Goal: Communication & Community: Answer question/provide support

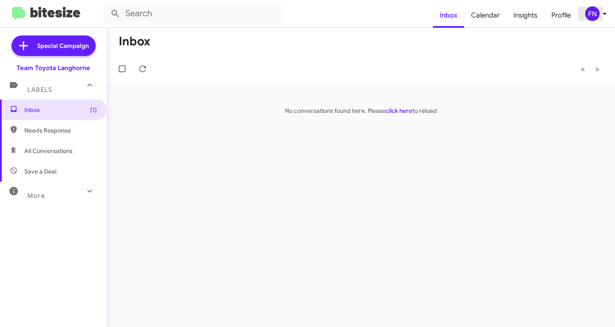
click at [592, 20] on div "FN" at bounding box center [592, 13] width 15 height 15
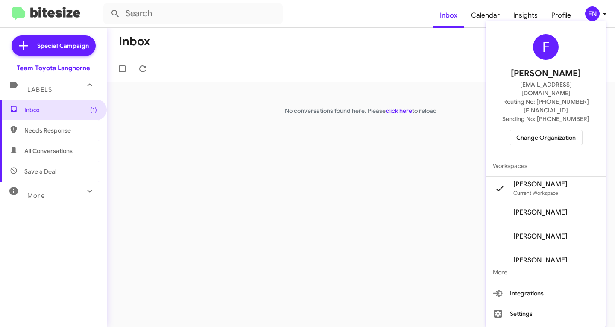
click at [555, 200] on span "[PERSON_NAME]" at bounding box center [546, 212] width 120 height 24
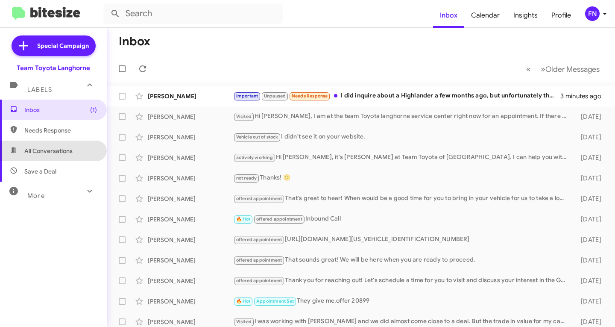
click at [78, 143] on span "All Conversations" at bounding box center [53, 151] width 107 height 21
type input "in:all-conversations"
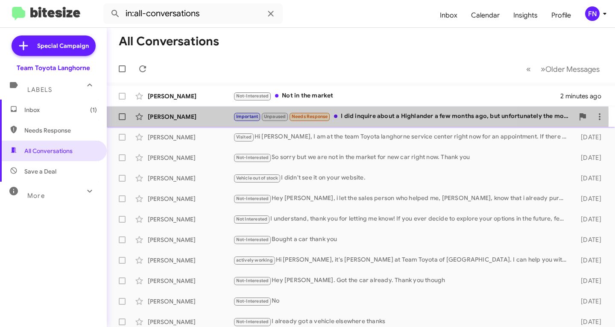
click at [183, 118] on div "[PERSON_NAME]" at bounding box center [190, 116] width 85 height 9
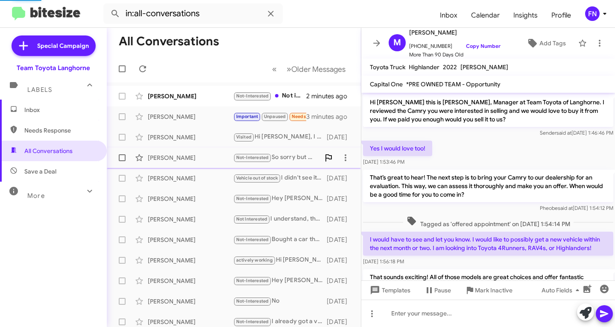
scroll to position [446, 0]
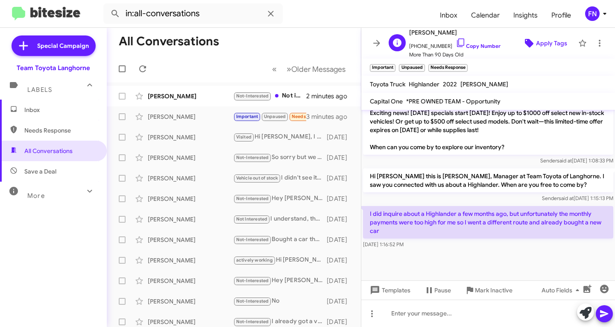
click at [536, 45] on span "Apply Tags" at bounding box center [551, 42] width 31 height 15
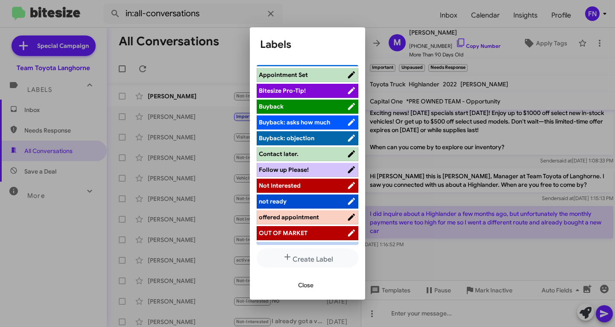
scroll to position [121, 0]
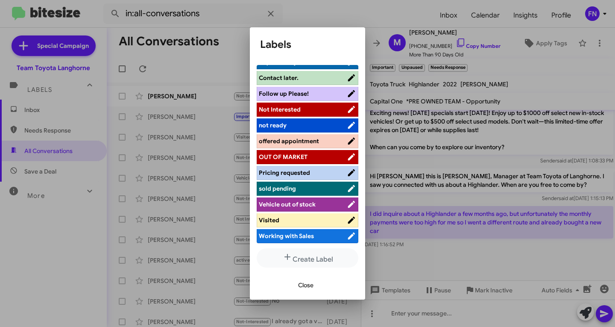
click at [314, 115] on li "Not Interested" at bounding box center [308, 110] width 102 height 14
click at [282, 115] on li "Not Interested" at bounding box center [308, 110] width 102 height 14
click at [285, 109] on span "Not Interested" at bounding box center [280, 110] width 42 height 8
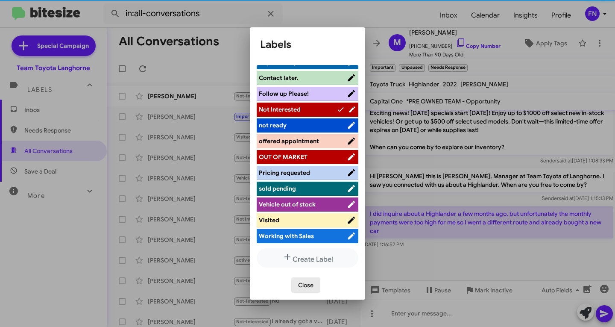
click at [315, 285] on button "Close" at bounding box center [305, 284] width 29 height 15
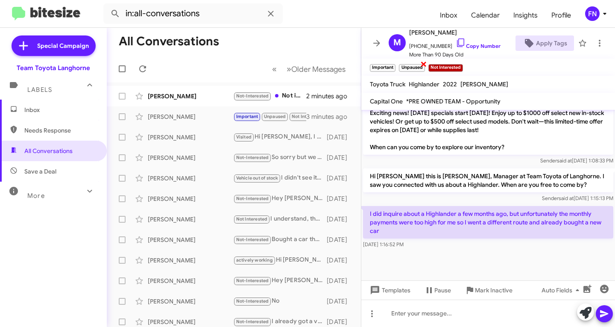
click at [422, 63] on span "×" at bounding box center [423, 64] width 7 height 10
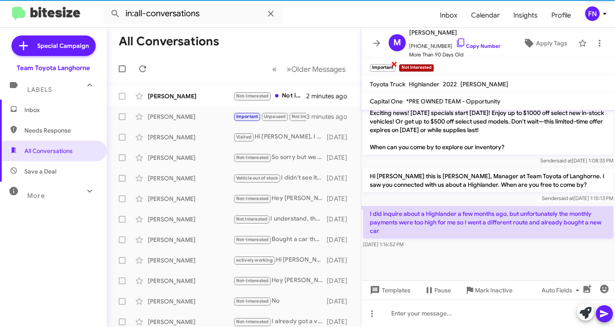
click at [394, 67] on span "×" at bounding box center [394, 64] width 7 height 10
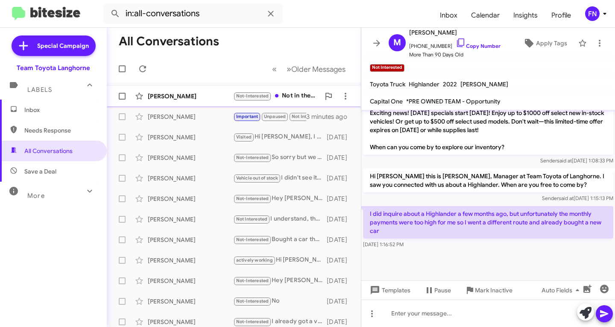
click at [209, 101] on div "[PERSON_NAME] Not-Interested Not in the market 2 minutes ago" at bounding box center [234, 96] width 241 height 17
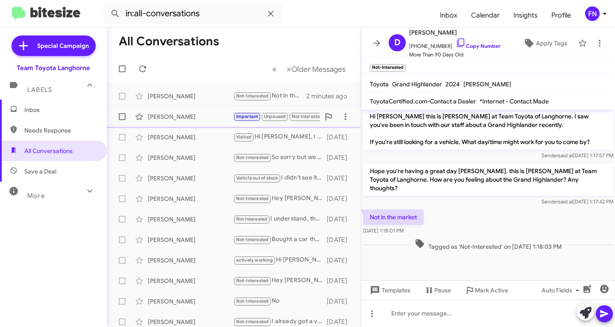
click at [179, 106] on span "[PERSON_NAME] Important Unpaused Not Interested I did inquire about a Highlande…" at bounding box center [234, 116] width 254 height 21
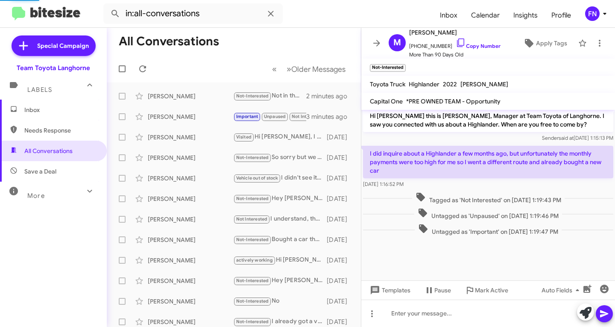
scroll to position [468, 0]
click at [42, 110] on span "Inbox" at bounding box center [60, 110] width 73 height 9
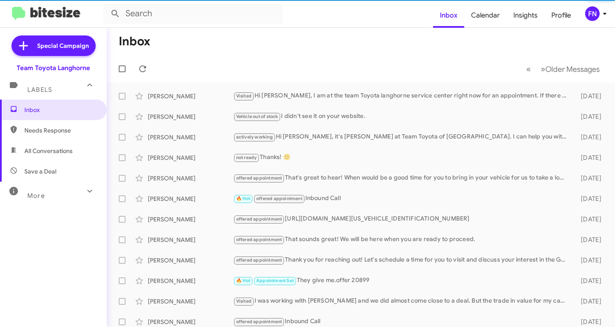
click at [51, 146] on span "All Conversations" at bounding box center [53, 151] width 107 height 21
type input "in:all-conversations"
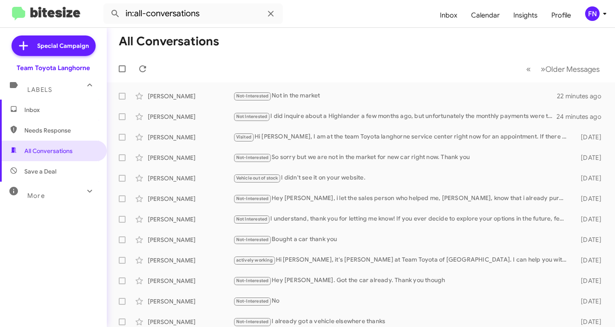
click at [67, 97] on mat-expansion-panel-header "Labels" at bounding box center [53, 85] width 107 height 27
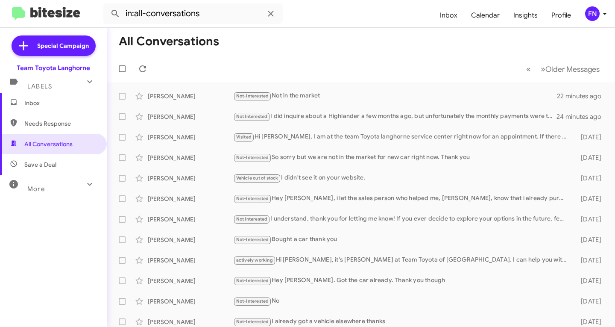
click at [65, 112] on div "Special Campaign Team Toyota Langhorne Labels Inbox Needs Response All Conversa…" at bounding box center [53, 176] width 107 height 296
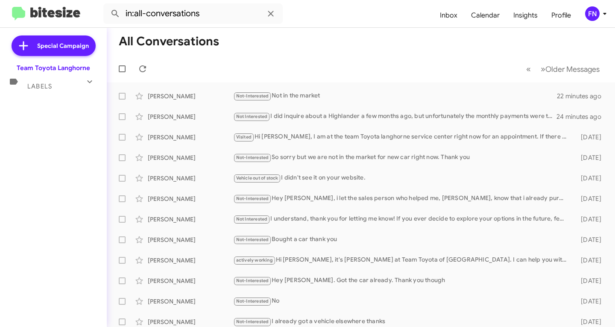
click at [81, 79] on div "Labels" at bounding box center [45, 83] width 76 height 16
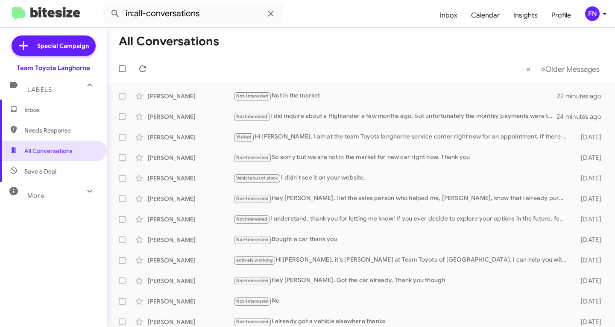
click at [76, 93] on div "Labels" at bounding box center [45, 86] width 76 height 16
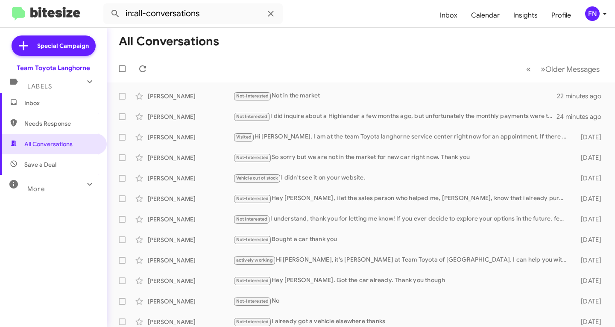
click at [76, 100] on div "Special Campaign Team Toyota Langhorne Labels Inbox Needs Response All Conversa…" at bounding box center [53, 176] width 107 height 296
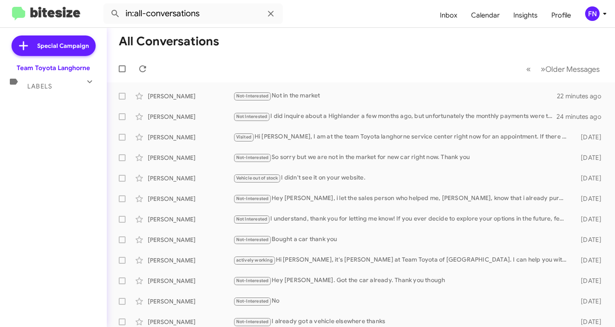
click at [80, 80] on div "Labels" at bounding box center [45, 83] width 76 height 16
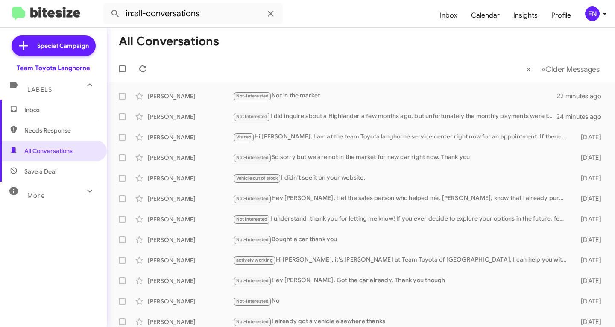
click at [77, 100] on span "Inbox" at bounding box center [53, 110] width 107 height 21
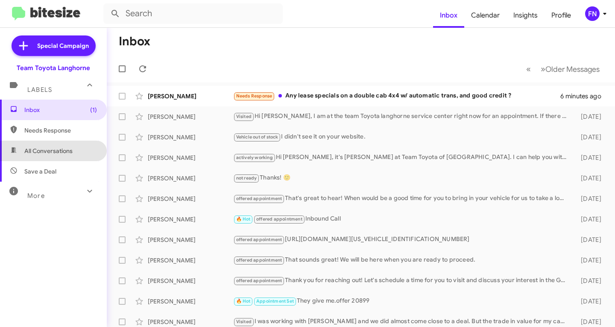
click at [94, 152] on span "All Conversations" at bounding box center [53, 151] width 107 height 21
type input "in:all-conversations"
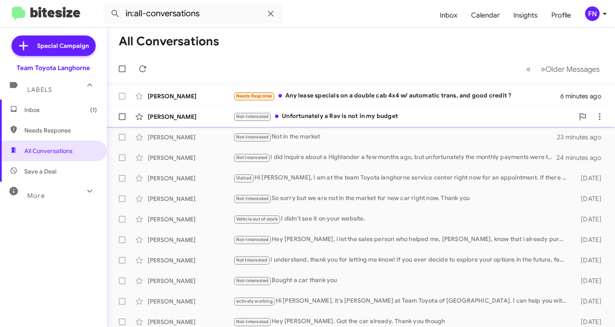
click at [179, 122] on div "[PERSON_NAME] Not-Interested Unfortunately a Rav is not in my budget 11 minutes…" at bounding box center [361, 116] width 495 height 17
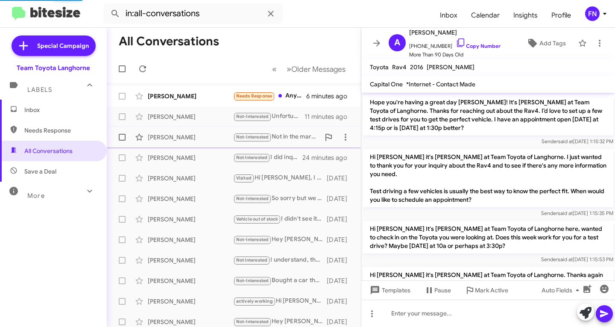
scroll to position [859, 0]
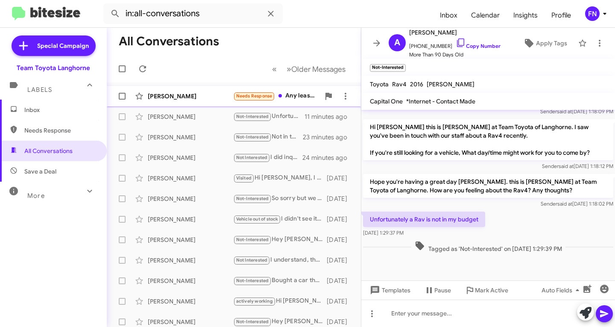
click at [154, 98] on div "[PERSON_NAME]" at bounding box center [190, 96] width 85 height 9
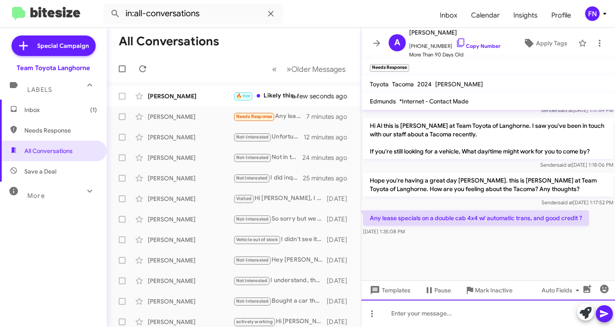
click at [431, 315] on div at bounding box center [488, 312] width 254 height 27
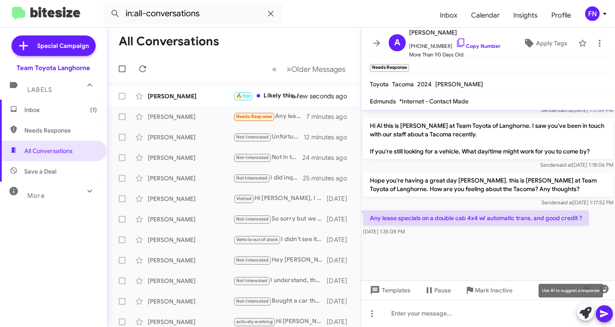
click at [589, 314] on icon at bounding box center [586, 313] width 12 height 12
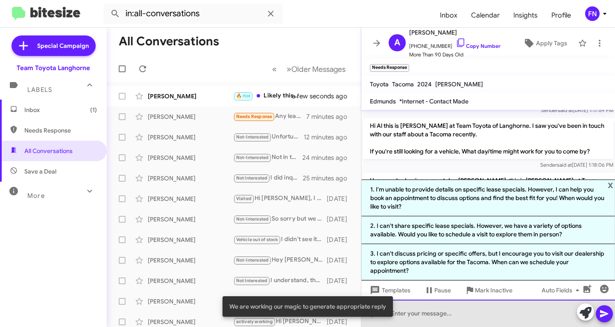
click at [449, 313] on div at bounding box center [488, 312] width 254 height 27
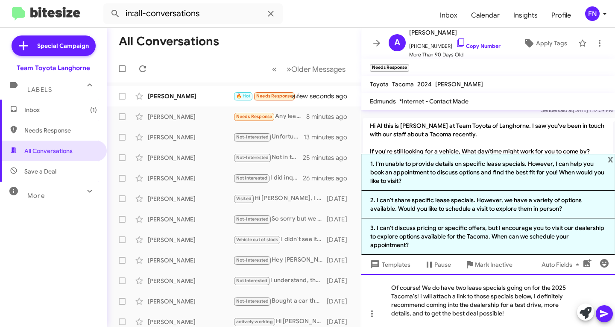
click at [408, 314] on div "Of course! We do have two lease specials going on for the 2025 Tacoma's! I will…" at bounding box center [488, 300] width 254 height 53
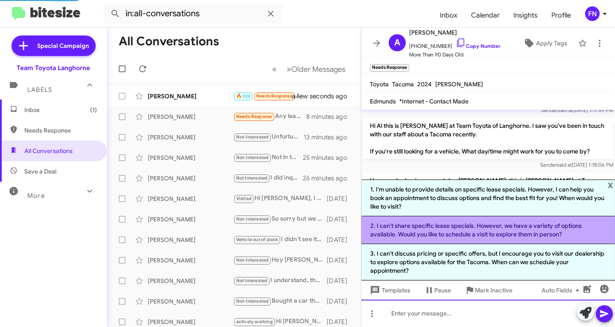
scroll to position [0, 0]
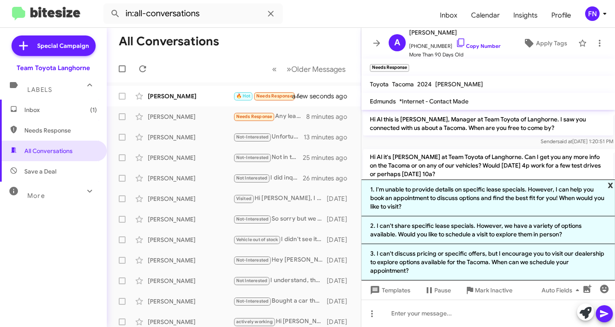
click at [610, 181] on span "x" at bounding box center [611, 184] width 6 height 10
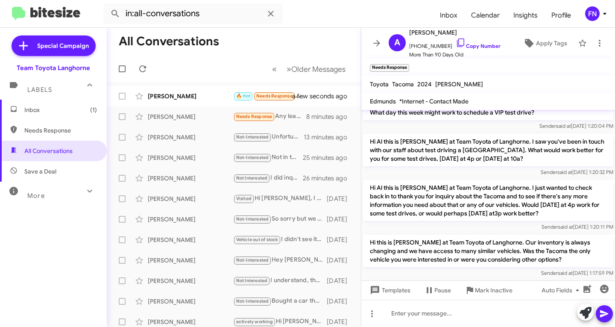
scroll to position [1023, 0]
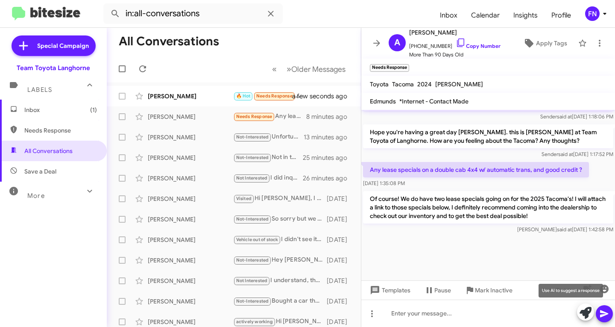
click at [586, 309] on icon at bounding box center [586, 313] width 12 height 12
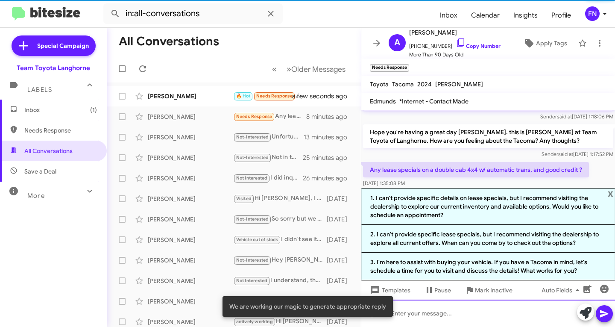
click at [473, 320] on div at bounding box center [488, 312] width 254 height 27
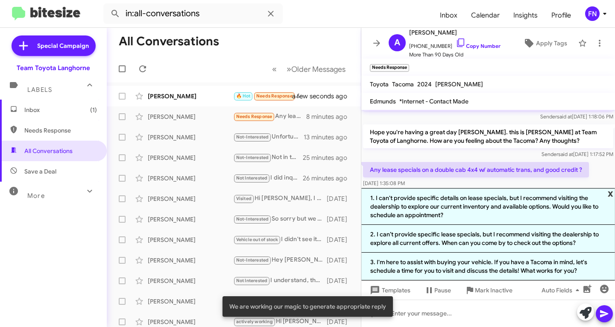
click at [610, 196] on span "x" at bounding box center [611, 193] width 6 height 10
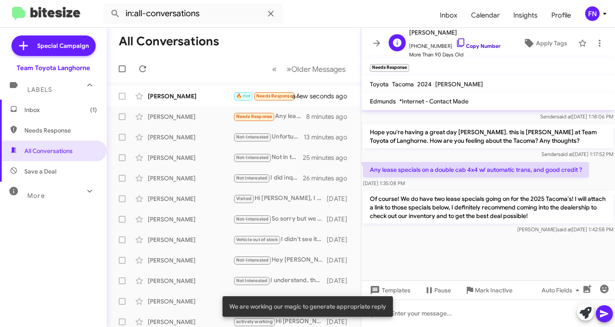
click at [476, 47] on link "Copy Number" at bounding box center [478, 46] width 45 height 6
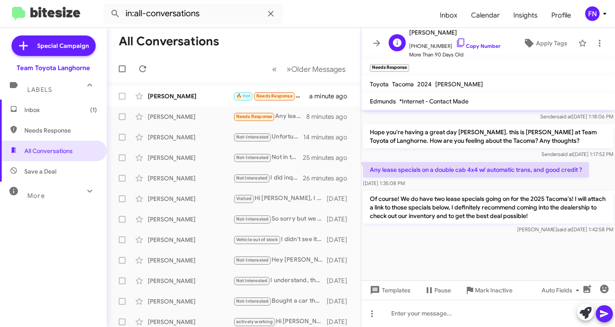
click at [523, 35] on div "A [PERSON_NAME] [PHONE_NUMBER] Copy Number More Than 90 Days Old Apply Tags" at bounding box center [479, 43] width 189 height 32
click at [526, 45] on icon at bounding box center [529, 43] width 9 height 9
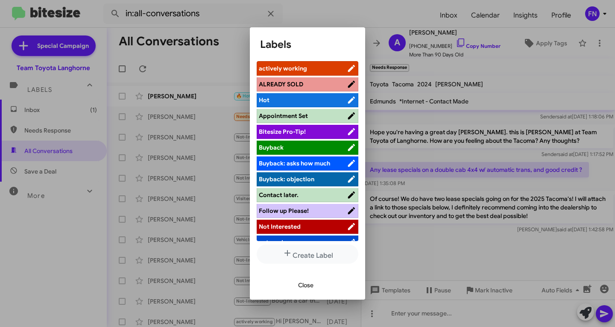
scroll to position [121, 0]
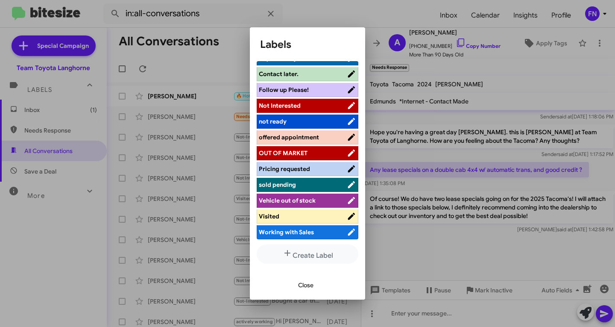
click at [322, 144] on li "offered appointment" at bounding box center [308, 137] width 102 height 14
click at [322, 143] on li "offered appointment" at bounding box center [308, 137] width 102 height 14
click at [322, 131] on li "offered appointment" at bounding box center [308, 137] width 102 height 14
click at [305, 135] on span "offered appointment" at bounding box center [289, 137] width 60 height 8
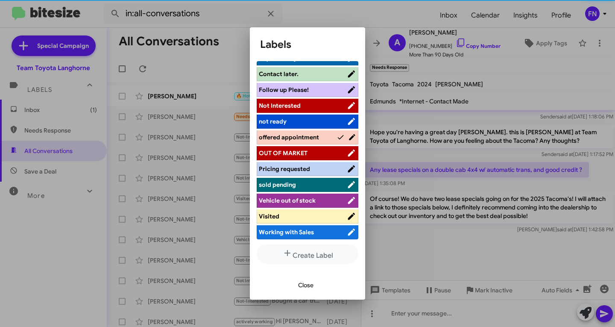
click at [312, 281] on span "Close" at bounding box center [305, 284] width 15 height 15
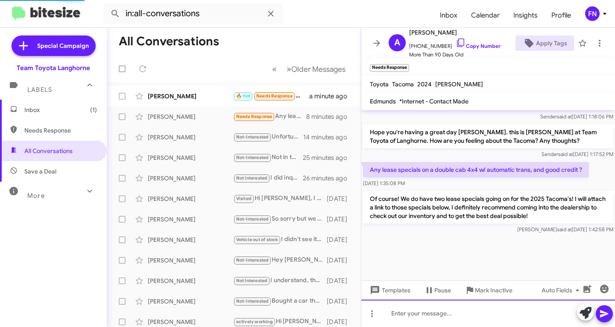
click at [453, 317] on div at bounding box center [488, 312] width 254 height 27
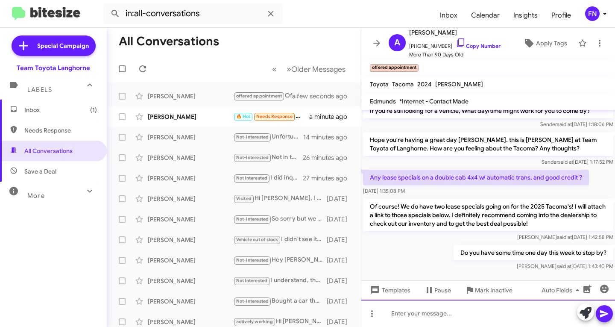
scroll to position [1054, 0]
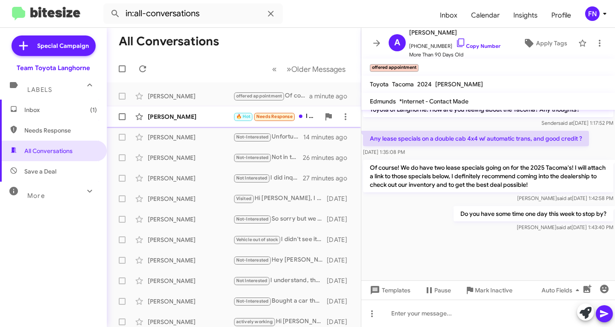
click at [216, 112] on div "[PERSON_NAME] 🔥 Hot Needs Response I believe it the sticker said new on your lo…" at bounding box center [234, 116] width 241 height 17
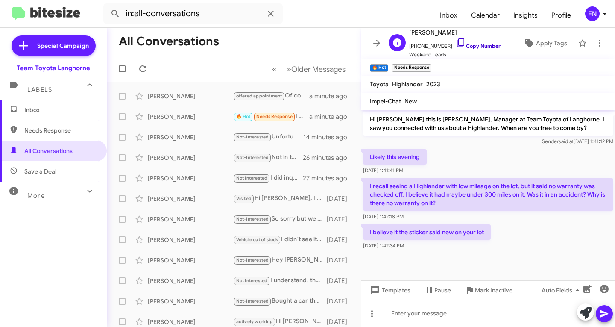
click at [478, 44] on link "Copy Number" at bounding box center [478, 46] width 45 height 6
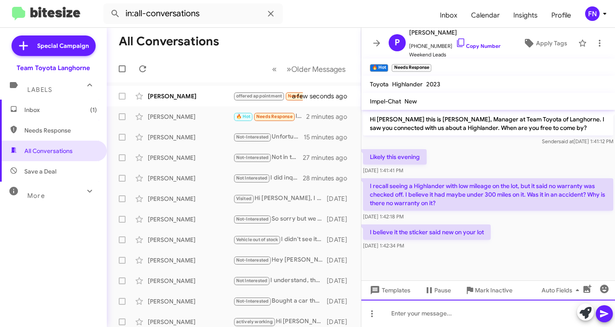
click at [445, 313] on div at bounding box center [488, 312] width 254 height 27
click at [505, 316] on div at bounding box center [488, 312] width 254 height 27
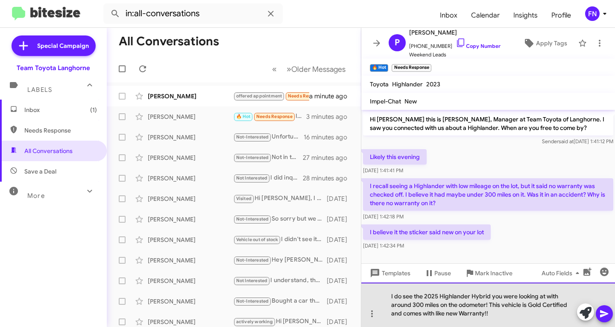
click at [528, 304] on div "I do see the 2025 Highlander Hybrid you were looking at with around 300 miles o…" at bounding box center [488, 304] width 254 height 44
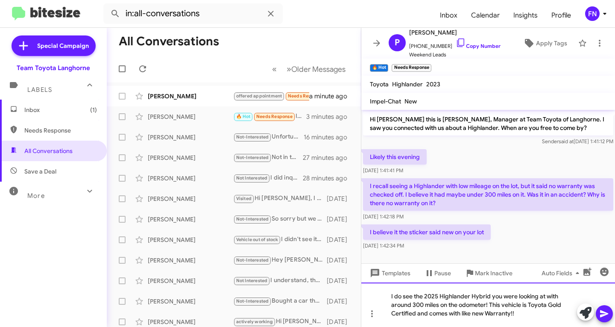
click at [519, 317] on div "I do see the 2025 Highlander Hybrid you were looking at with around 300 miles o…" at bounding box center [488, 304] width 254 height 44
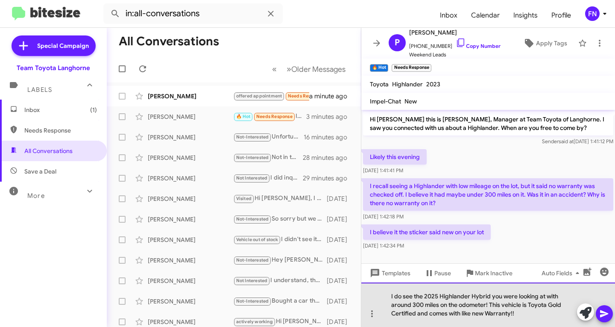
click at [531, 311] on div "I do see the 2025 Highlander Hybrid you were looking at with around 300 miles o…" at bounding box center [488, 304] width 254 height 44
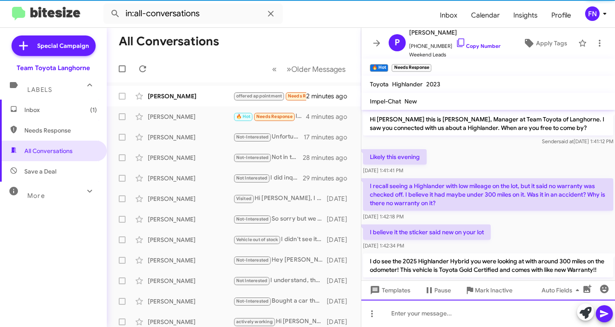
scroll to position [28, 0]
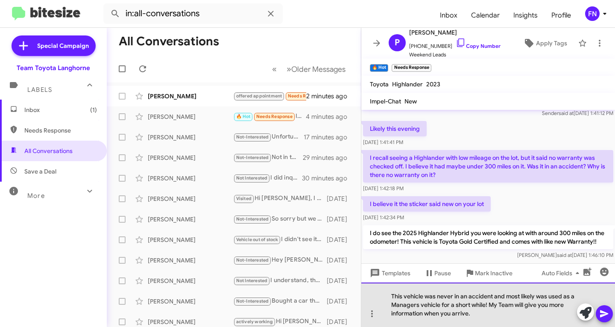
click at [488, 306] on div "This vehicle was never in an accident and most likely was used as a Managers ve…" at bounding box center [488, 304] width 254 height 44
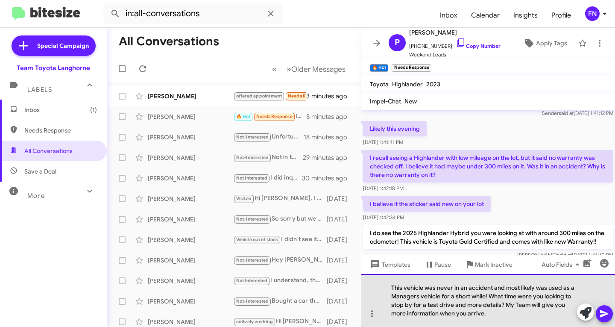
drag, startPoint x: 471, startPoint y: 320, endPoint x: 519, endPoint y: 305, distance: 50.0
click at [519, 305] on div "This vehicle was never in an accident and most likely was used as a Managers ve…" at bounding box center [488, 300] width 254 height 53
click at [516, 311] on div "This vehicle was never in an accident and most likely was used as a Managers ve…" at bounding box center [488, 300] width 254 height 53
drag, startPoint x: 499, startPoint y: 314, endPoint x: 505, endPoint y: 305, distance: 11.4
click at [505, 305] on div "This vehicle was never in an accident and most likely was used as a Managers ve…" at bounding box center [488, 300] width 254 height 53
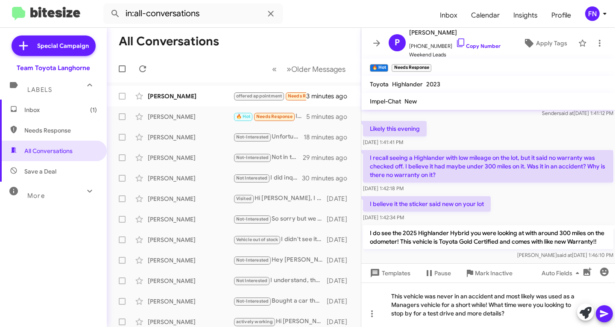
click at [605, 310] on icon at bounding box center [604, 313] width 10 height 10
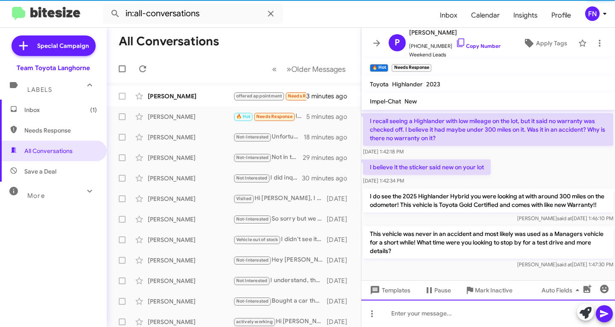
scroll to position [76, 0]
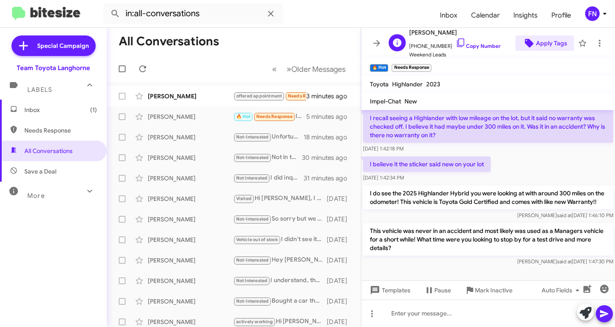
click at [543, 45] on span "Apply Tags" at bounding box center [551, 42] width 31 height 15
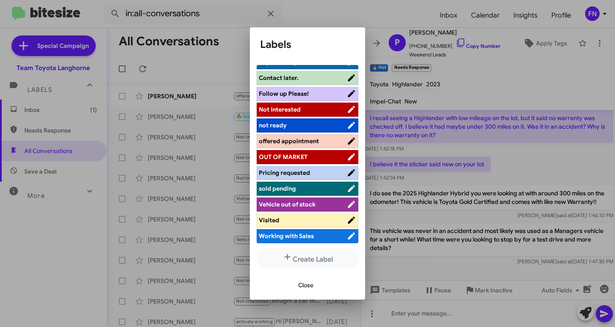
scroll to position [0, 0]
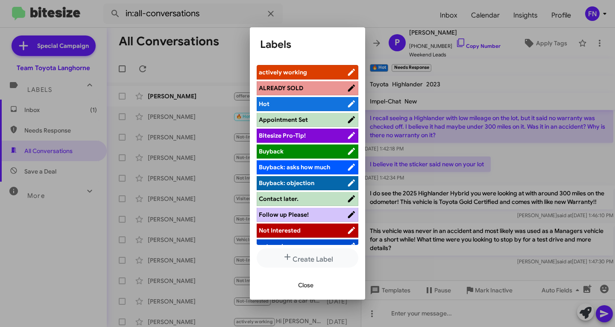
click at [318, 77] on li "actively working" at bounding box center [308, 72] width 102 height 15
click at [318, 70] on span "actively working" at bounding box center [303, 72] width 88 height 9
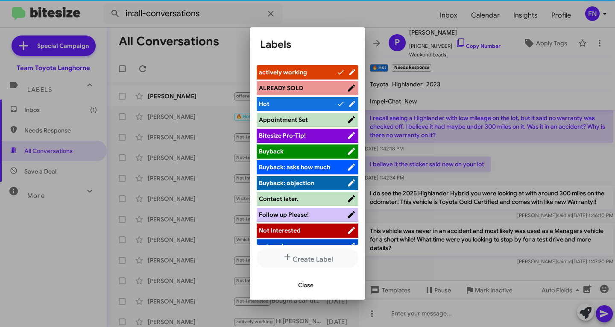
click at [305, 284] on span "Close" at bounding box center [305, 284] width 15 height 15
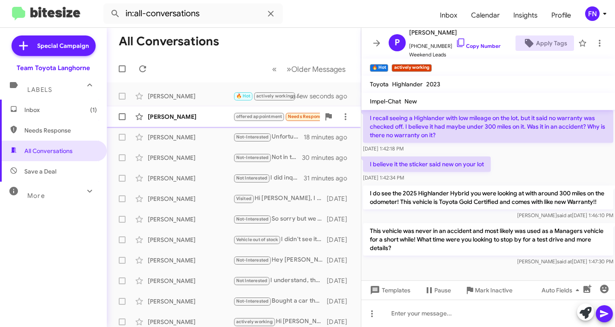
click at [170, 125] on div "[PERSON_NAME] offered appointment Needs Response Possibly 3 minutes ago" at bounding box center [234, 116] width 241 height 17
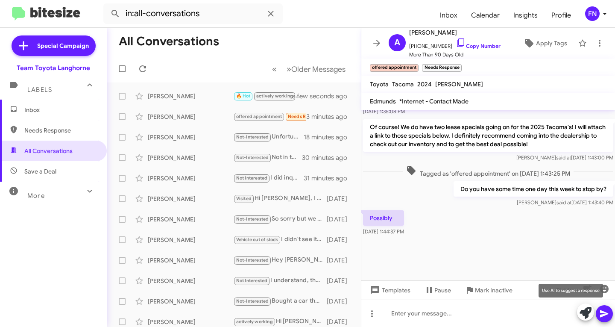
click at [587, 316] on icon at bounding box center [586, 313] width 12 height 12
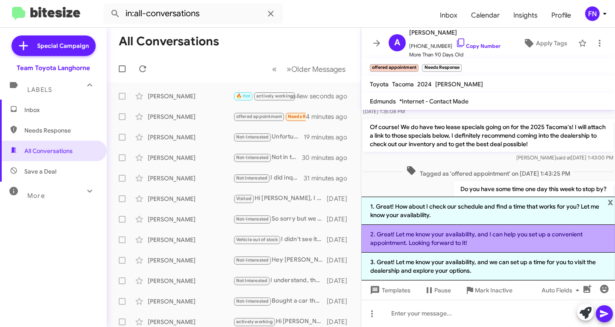
click at [475, 244] on li "2. Great! Let me know your availability, and I can help you set up a convenient…" at bounding box center [488, 239] width 254 height 28
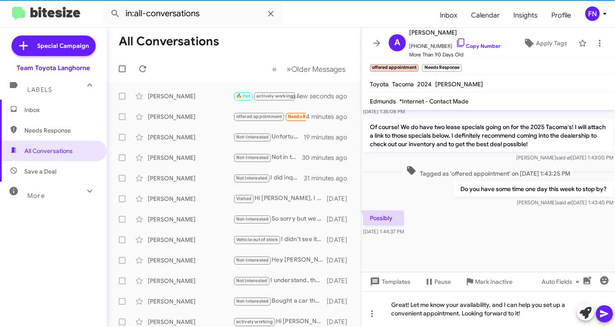
click at [607, 309] on icon at bounding box center [604, 313] width 10 height 10
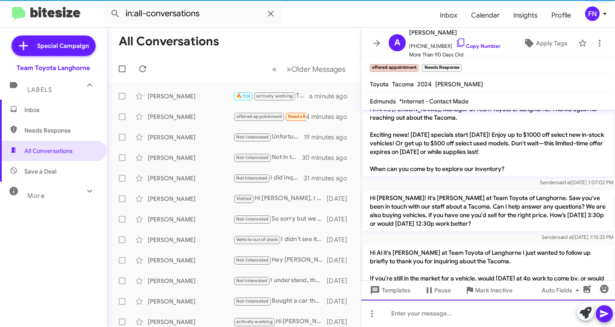
scroll to position [598, 0]
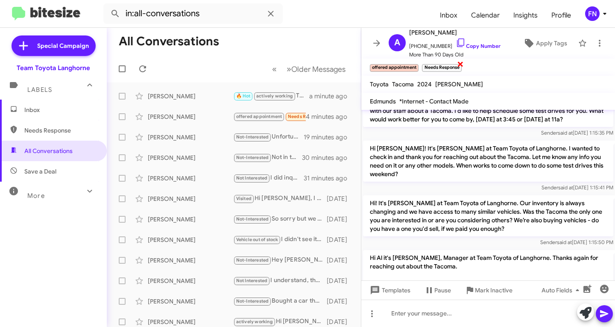
click at [459, 65] on span "×" at bounding box center [460, 64] width 7 height 10
click at [51, 114] on span "Inbox" at bounding box center [60, 110] width 73 height 9
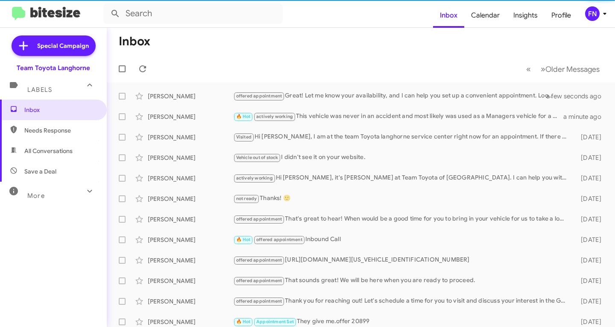
click at [70, 148] on span "All Conversations" at bounding box center [48, 151] width 48 height 9
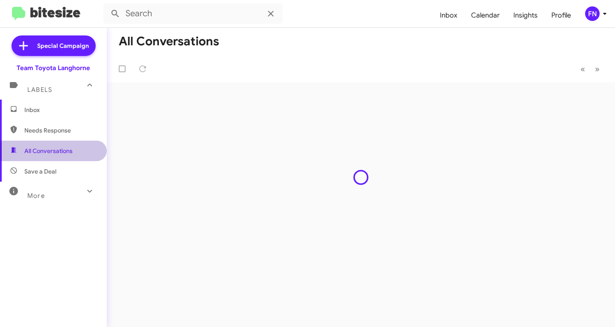
type input "in:all-conversations"
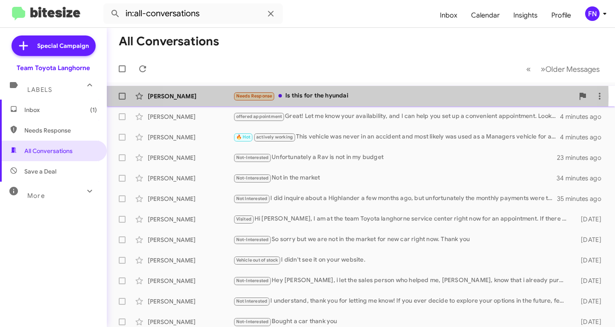
click at [332, 97] on div "Needs Response Is this for the hyundai" at bounding box center [403, 96] width 341 height 10
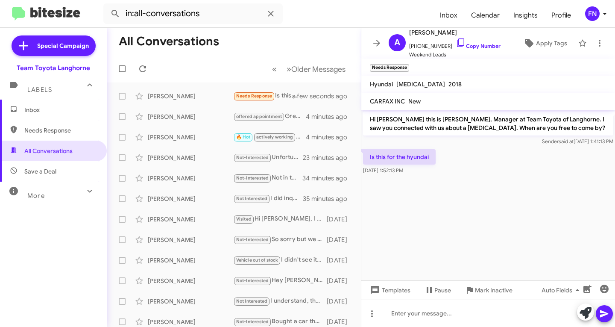
click at [582, 314] on icon at bounding box center [586, 313] width 12 height 12
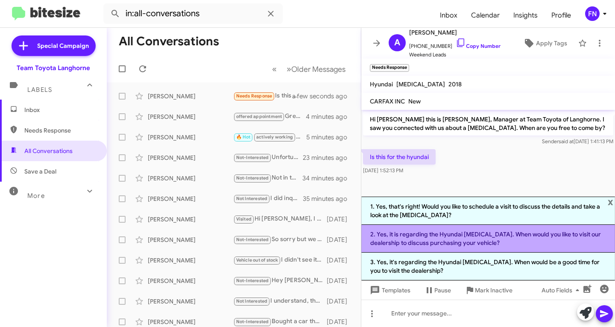
click at [424, 235] on li "2. Yes, it is regarding the Hyundai [MEDICAL_DATA]. When would you like to visi…" at bounding box center [488, 239] width 254 height 28
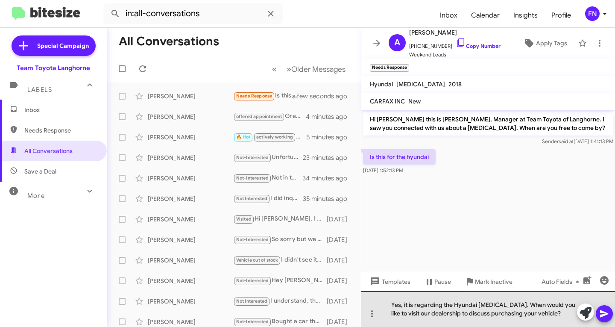
drag, startPoint x: 498, startPoint y: 303, endPoint x: 400, endPoint y: 303, distance: 97.8
click at [400, 303] on div "Yes, it is regarding the Hyundai [MEDICAL_DATA]. When would you like to visit o…" at bounding box center [488, 309] width 254 height 36
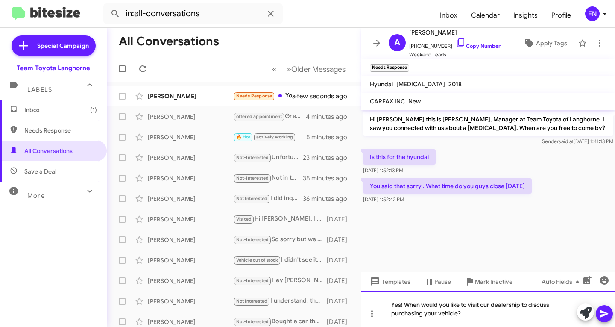
click at [477, 317] on div "Yes! When would you like to visit our dealership to discuss purchasing your veh…" at bounding box center [488, 309] width 254 height 36
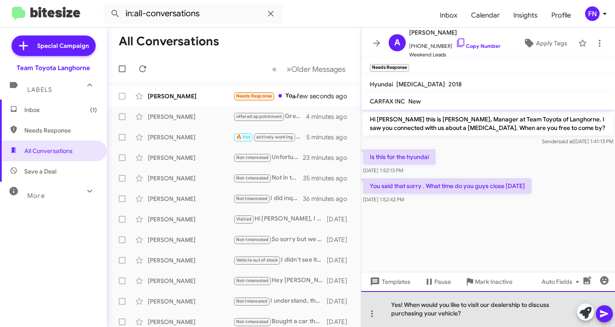
drag, startPoint x: 476, startPoint y: 315, endPoint x: 405, endPoint y: 305, distance: 72.0
click at [405, 305] on div "Yes! When would you like to visit our dealership to discuss purchasing your veh…" at bounding box center [488, 309] width 254 height 36
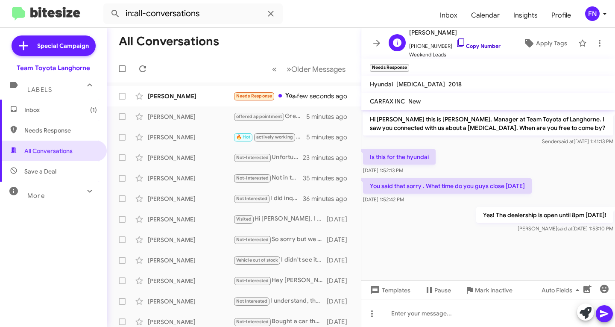
click at [473, 49] on link "Copy Number" at bounding box center [478, 46] width 45 height 6
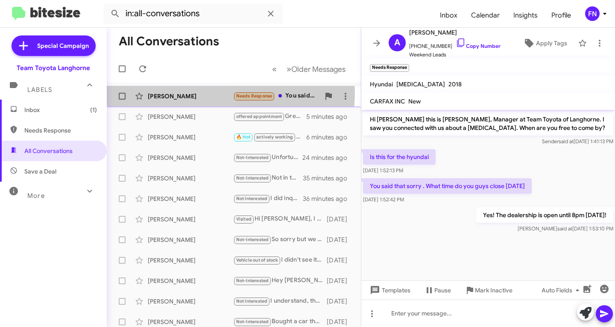
click at [187, 92] on div "[PERSON_NAME]" at bounding box center [190, 96] width 85 height 9
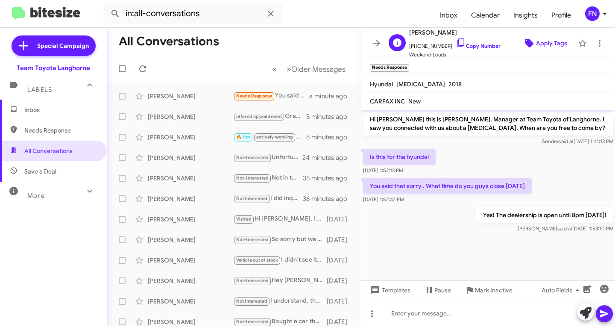
click at [524, 48] on icon at bounding box center [529, 43] width 10 height 10
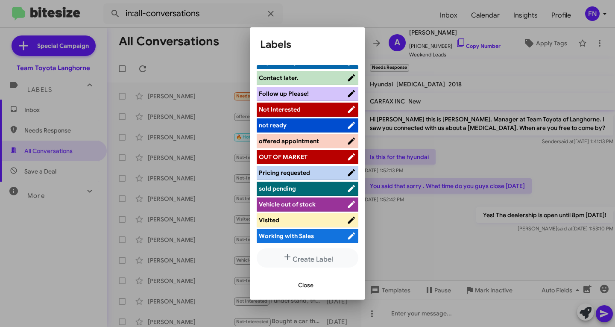
click at [316, 137] on span "offered appointment" at bounding box center [303, 141] width 88 height 9
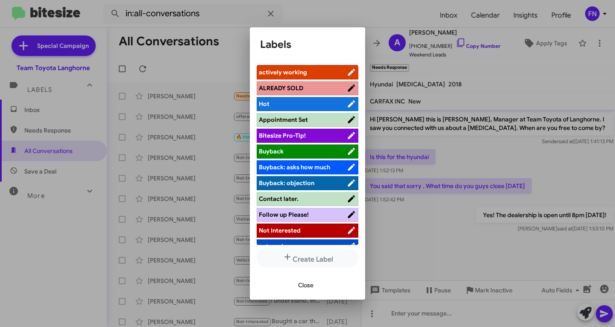
click at [319, 71] on span "actively working" at bounding box center [303, 72] width 88 height 9
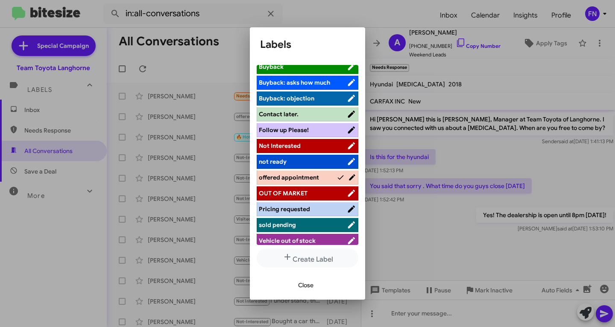
scroll to position [85, 0]
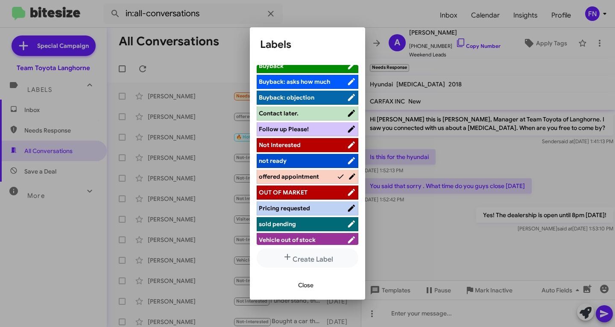
click at [322, 179] on span "offered appointment" at bounding box center [298, 176] width 78 height 9
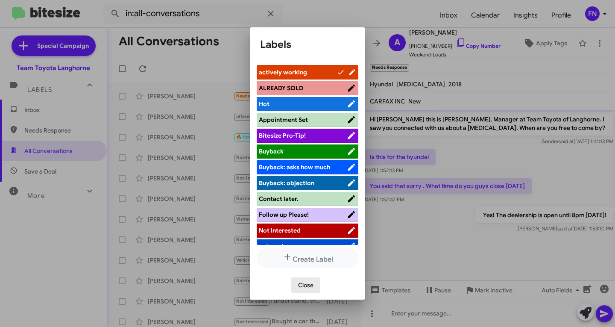
click at [292, 285] on button "Close" at bounding box center [305, 284] width 29 height 15
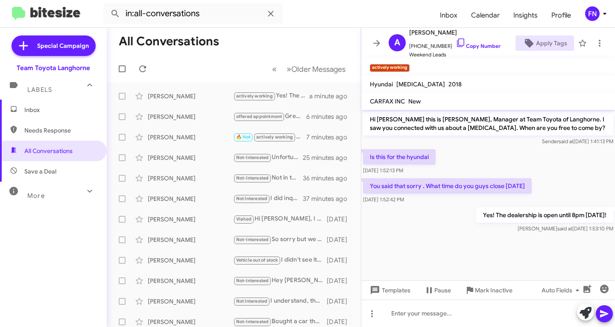
click at [74, 119] on span "Inbox" at bounding box center [53, 110] width 107 height 21
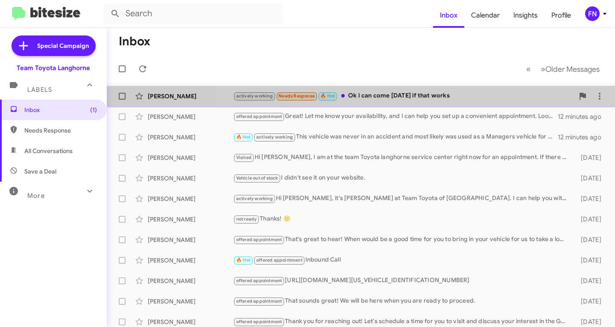
click at [399, 98] on div "actively working Needs Response 🔥 Hot Ok i can come [DATE] if that works" at bounding box center [403, 96] width 341 height 10
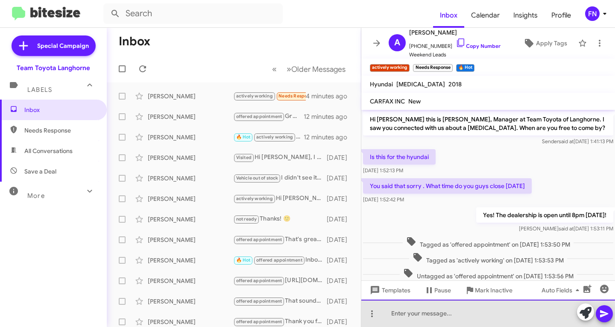
click at [465, 313] on div at bounding box center [488, 312] width 254 height 27
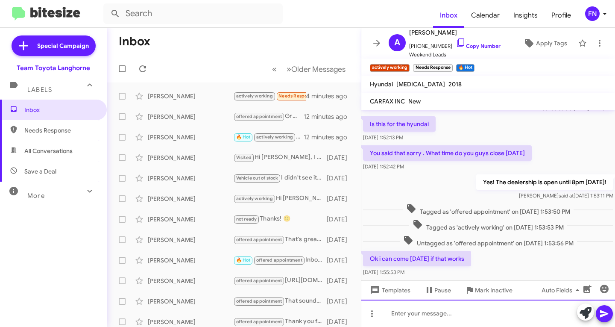
scroll to position [48, 0]
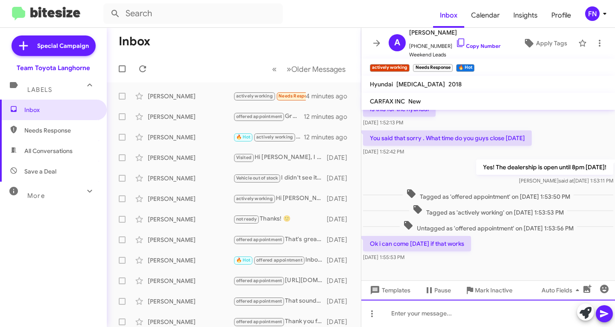
click at [447, 315] on div at bounding box center [488, 312] width 254 height 27
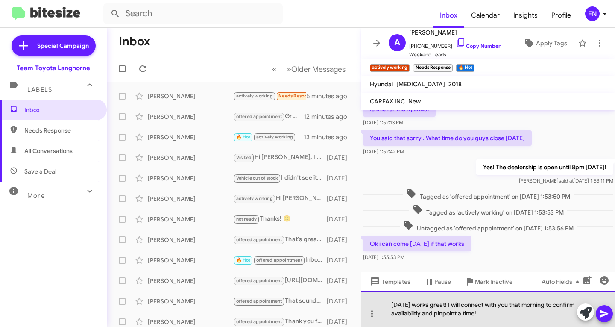
click at [423, 311] on div "[DATE] works great! I will connect with you that morning to confirm availabilti…" at bounding box center [488, 309] width 254 height 36
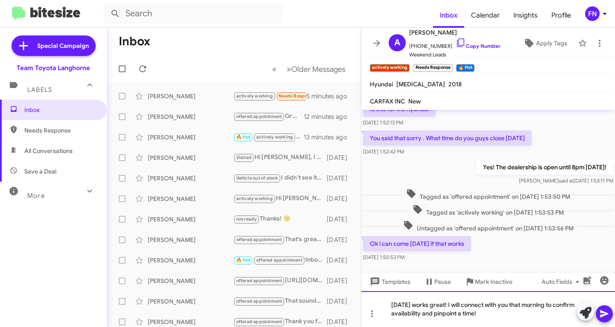
click at [525, 309] on div "[DATE] works great! I will connect with you that morning to confirm availabilit…" at bounding box center [488, 309] width 254 height 36
click at [605, 317] on icon at bounding box center [604, 313] width 10 height 10
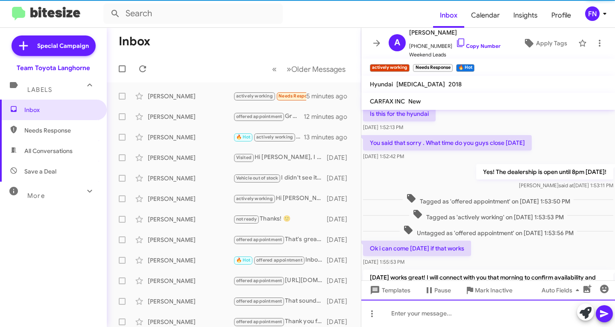
scroll to position [88, 0]
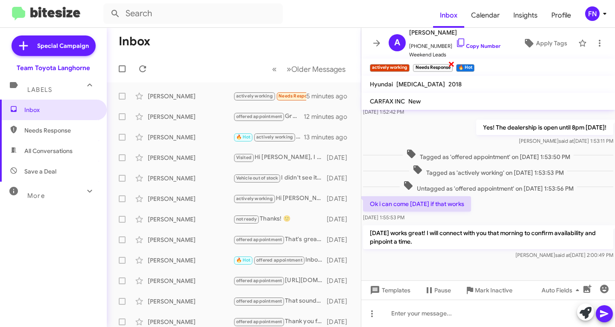
click at [450, 66] on span "×" at bounding box center [451, 64] width 7 height 10
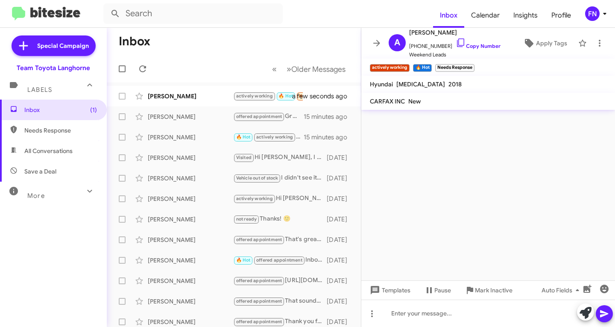
scroll to position [0, 0]
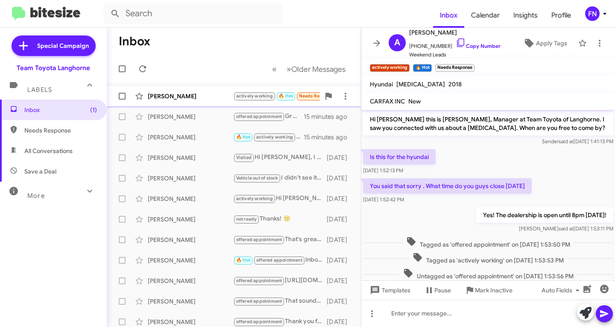
click at [195, 99] on div "[PERSON_NAME]" at bounding box center [190, 96] width 85 height 9
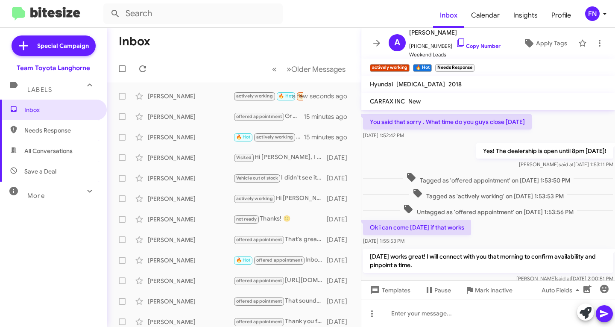
scroll to position [119, 0]
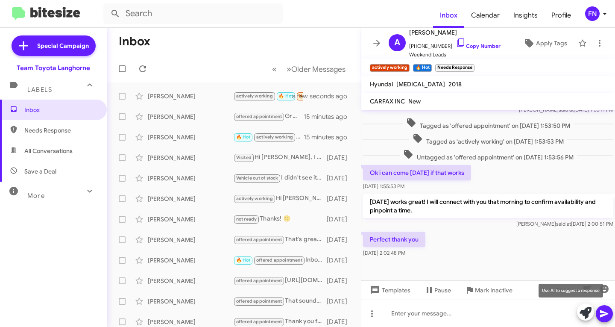
click at [589, 314] on icon at bounding box center [586, 313] width 12 height 12
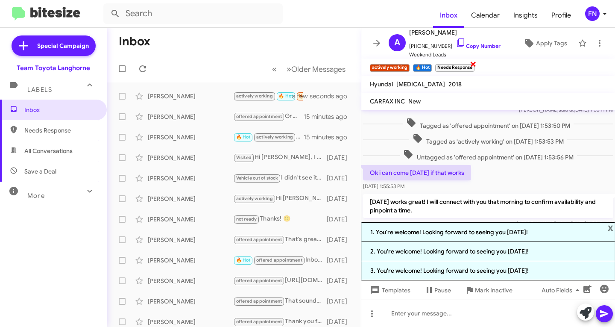
click at [474, 65] on span "×" at bounding box center [473, 64] width 7 height 10
click at [53, 145] on span "All Conversations" at bounding box center [53, 151] width 107 height 21
type input "in:all-conversations"
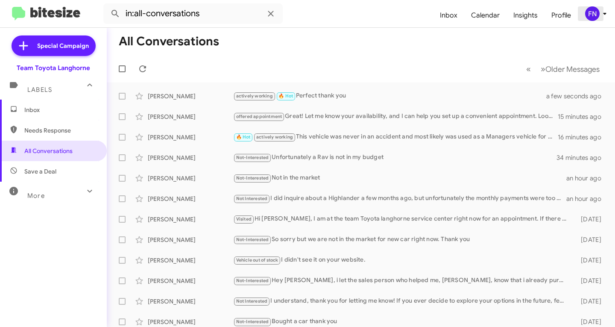
click at [597, 12] on div "FN" at bounding box center [592, 13] width 15 height 15
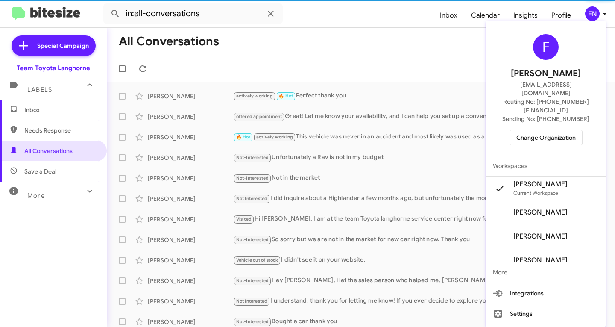
drag, startPoint x: 547, startPoint y: 112, endPoint x: 547, endPoint y: 118, distance: 5.6
click at [547, 113] on div "F [PERSON_NAME] [PERSON_NAME][EMAIL_ADDRESS][DOMAIN_NAME] Routing No: [PHONE_NU…" at bounding box center [546, 90] width 120 height 132
click at [547, 130] on span "Change Organization" at bounding box center [546, 137] width 59 height 15
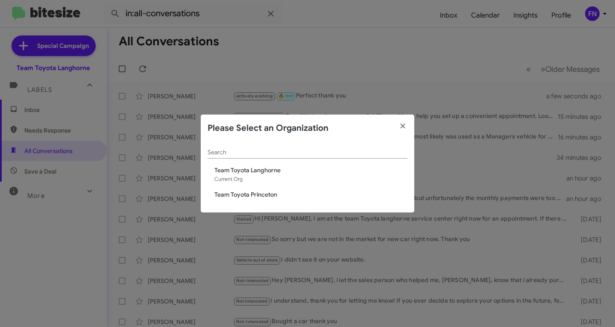
click at [246, 193] on span "Team Toyota Princeton" at bounding box center [310, 194] width 193 height 9
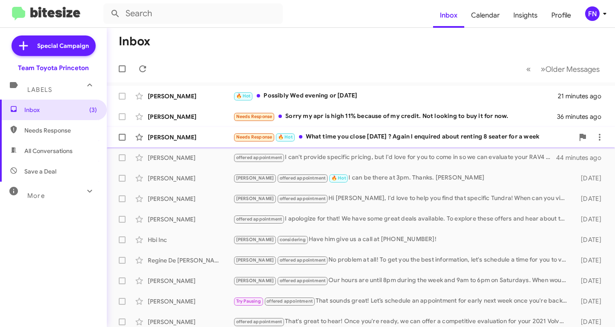
click at [212, 138] on div "[PERSON_NAME]" at bounding box center [190, 137] width 85 height 9
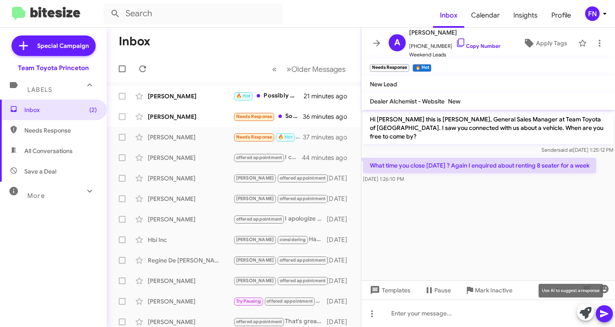
click at [587, 309] on icon at bounding box center [586, 313] width 12 height 12
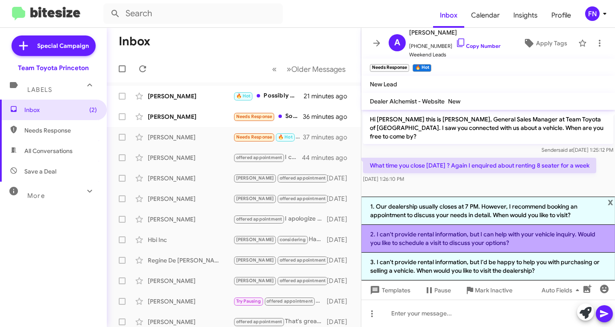
click at [403, 243] on li "2. I can't provide rental information, but I can help with your vehicle inquiry…" at bounding box center [488, 239] width 254 height 28
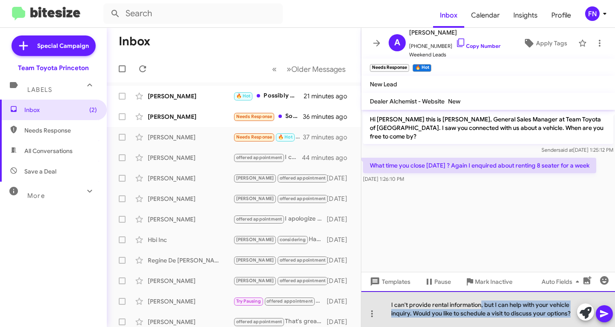
drag, startPoint x: 572, startPoint y: 313, endPoint x: 481, endPoint y: 304, distance: 91.4
click at [481, 304] on div "I can't provide rental information, but I can help with your vehicle inquiry. W…" at bounding box center [488, 309] width 254 height 36
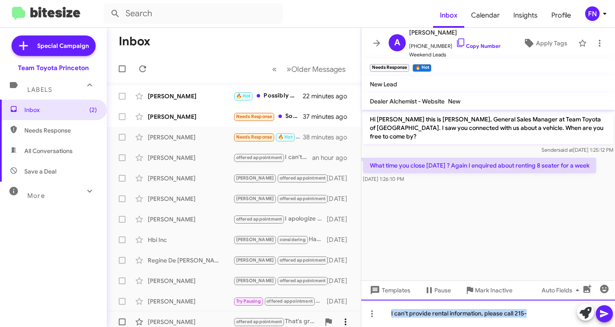
drag, startPoint x: 535, startPoint y: 316, endPoint x: 336, endPoint y: 315, distance: 199.5
click at [336, 315] on div "Inbox « Previous » Next Older Messages Michael Benson 🔥 Hot Possibly Wed evenin…" at bounding box center [361, 177] width 508 height 299
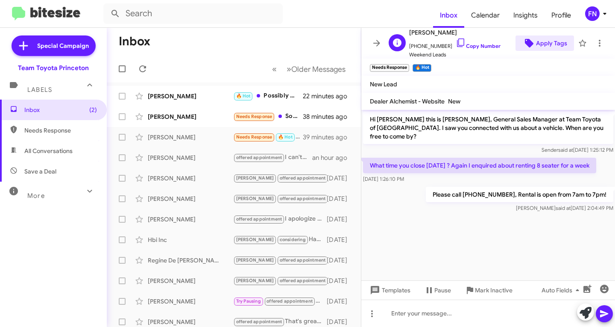
click at [540, 42] on span "Apply Tags" at bounding box center [551, 42] width 31 height 15
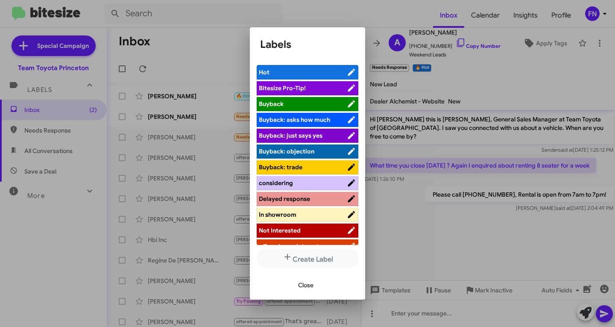
scroll to position [43, 0]
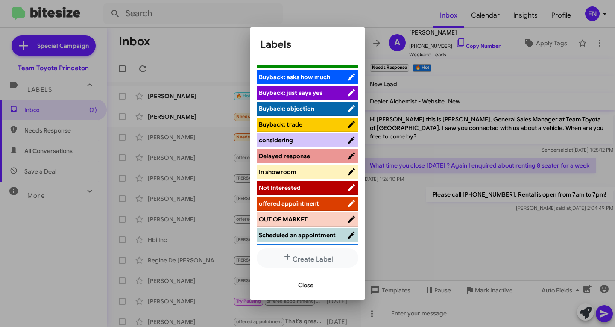
click at [296, 189] on span "Not Interested" at bounding box center [280, 188] width 42 height 8
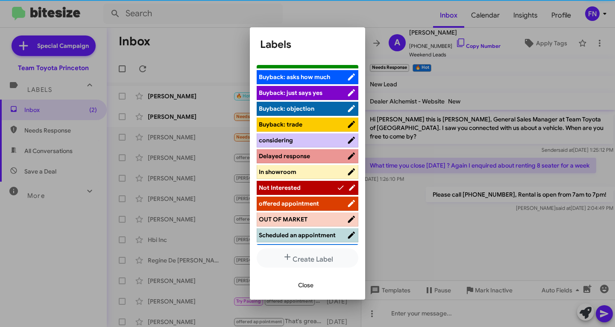
click at [303, 278] on span "Close" at bounding box center [305, 284] width 15 height 15
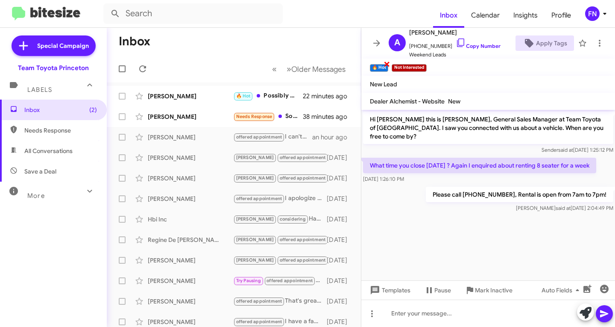
click at [388, 65] on span "×" at bounding box center [387, 64] width 7 height 10
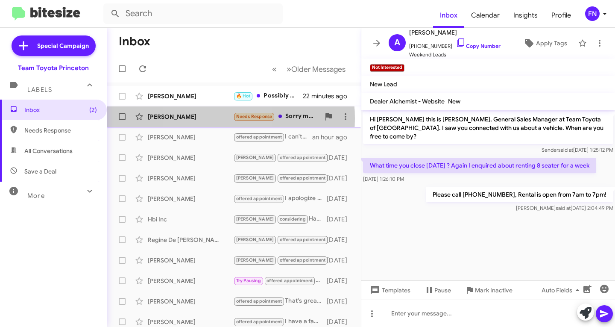
click at [205, 118] on div "[PERSON_NAME]" at bounding box center [190, 116] width 85 height 9
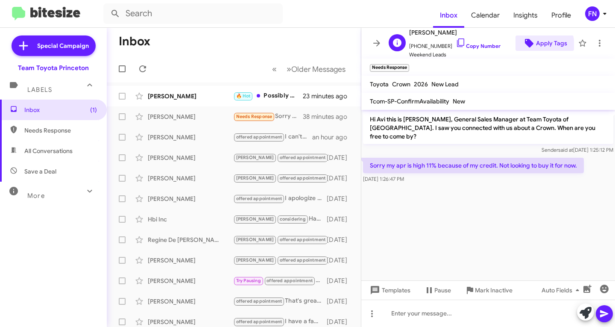
click at [536, 45] on span "Apply Tags" at bounding box center [551, 42] width 31 height 15
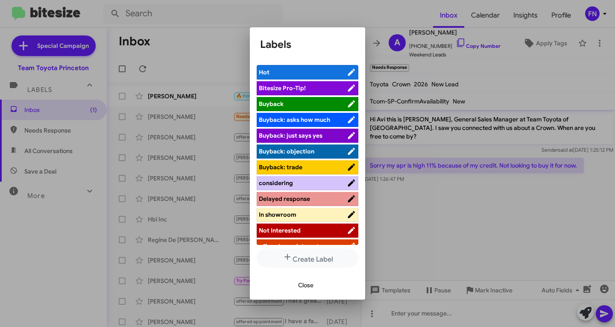
click at [307, 230] on span "Not Interested" at bounding box center [303, 230] width 88 height 9
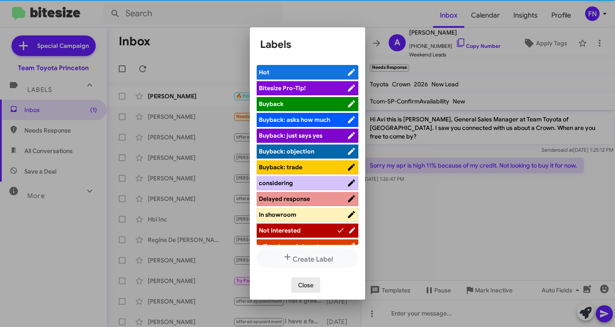
click at [310, 283] on span "Close" at bounding box center [305, 284] width 15 height 15
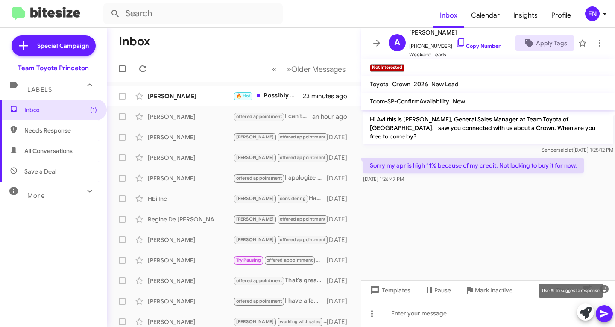
click at [578, 314] on button at bounding box center [585, 311] width 17 height 17
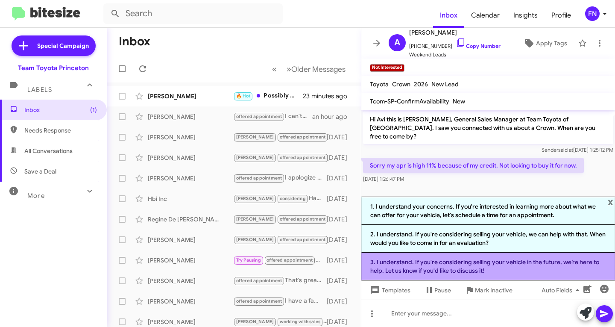
click at [420, 267] on li "3. I understand. If you're considering selling your vehicle in the future, we’r…" at bounding box center [488, 266] width 254 height 28
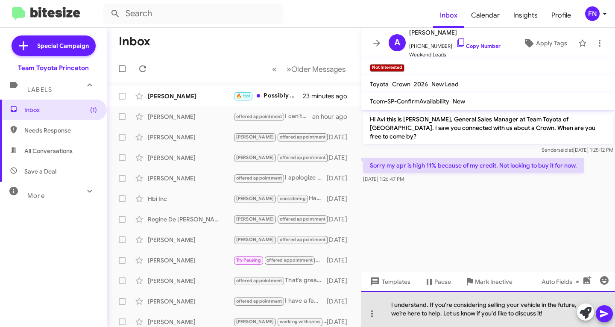
drag, startPoint x: 561, startPoint y: 313, endPoint x: 445, endPoint y: 320, distance: 115.6
click at [445, 320] on div "I understand. If you're considering selling your vehicle in the future, we’re h…" at bounding box center [488, 309] width 254 height 36
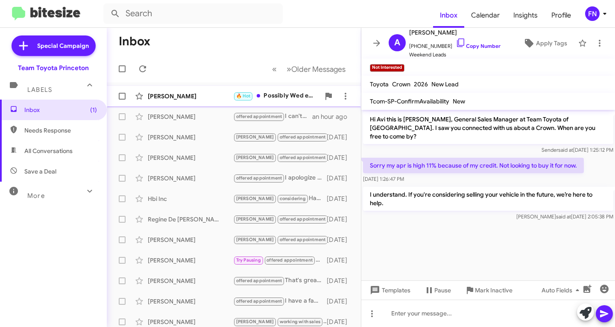
click at [186, 95] on div "[PERSON_NAME]" at bounding box center [190, 96] width 85 height 9
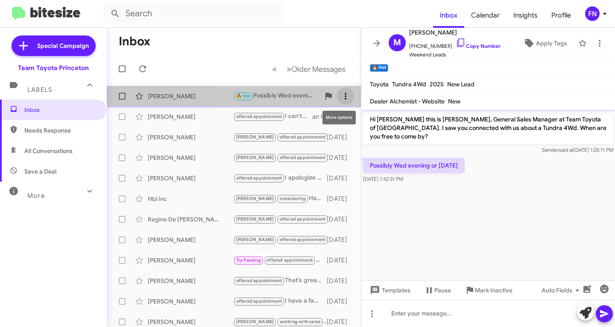
click at [340, 94] on icon at bounding box center [345, 96] width 10 height 10
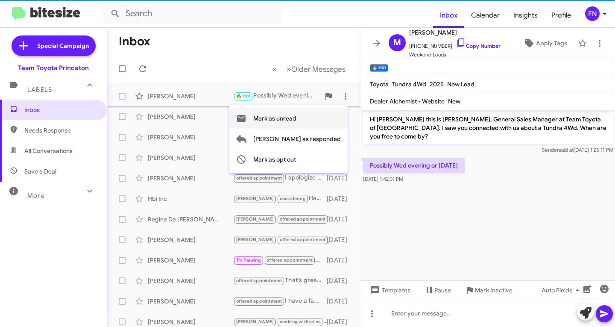
click at [296, 121] on span "Mark as unread" at bounding box center [274, 118] width 43 height 21
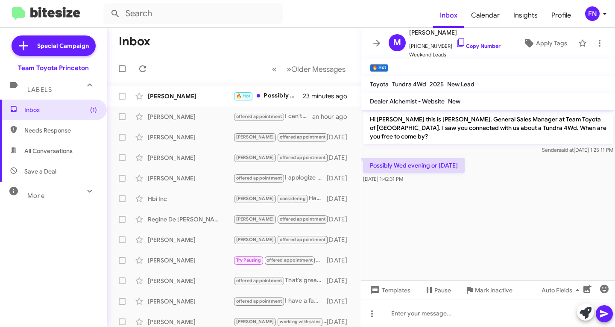
click at [598, 17] on div "FN" at bounding box center [592, 13] width 15 height 15
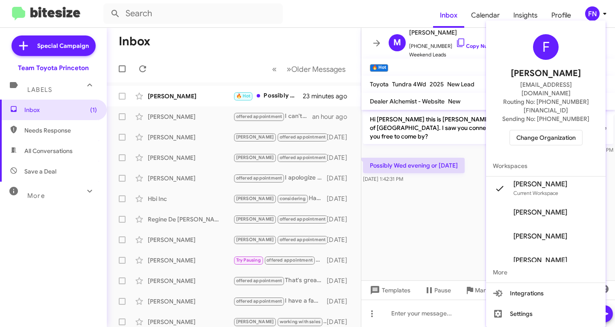
click at [520, 130] on span "Change Organization" at bounding box center [546, 137] width 59 height 15
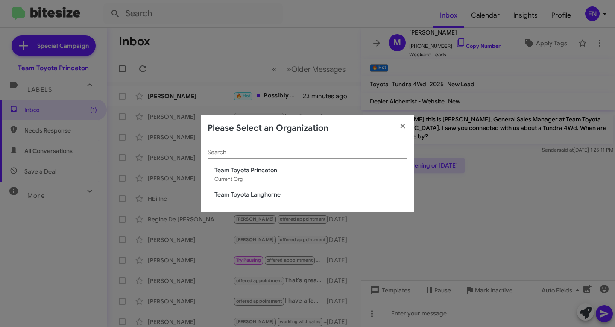
click at [283, 192] on span "Team Toyota Langhorne" at bounding box center [310, 194] width 193 height 9
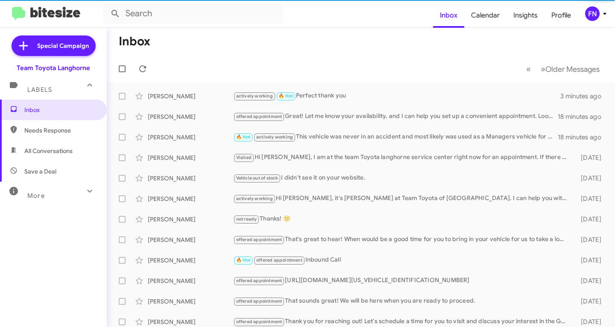
click at [59, 152] on span "All Conversations" at bounding box center [48, 151] width 48 height 9
type input "in:all-conversations"
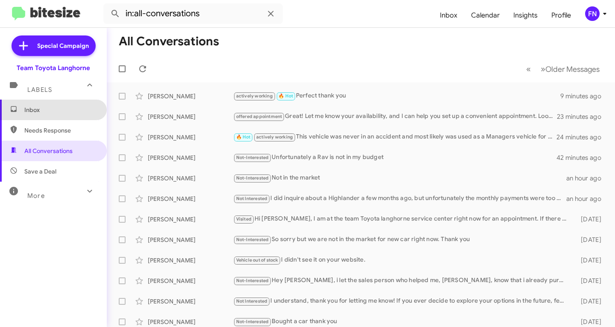
click at [65, 102] on span "Inbox" at bounding box center [53, 110] width 107 height 21
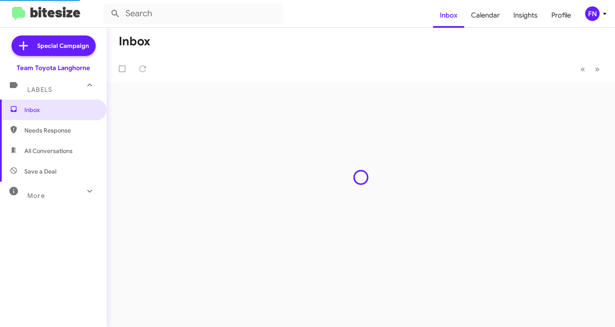
click at [73, 132] on span "Needs Response" at bounding box center [60, 130] width 73 height 9
type input "in:needs-response"
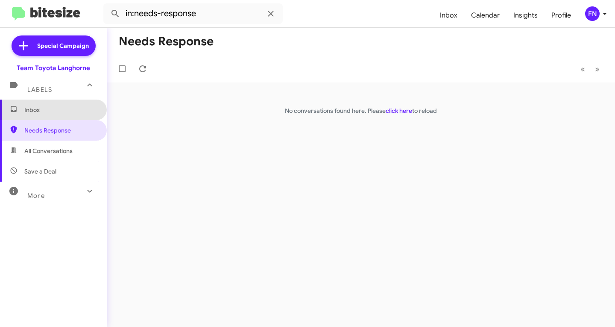
click at [57, 101] on span "Inbox" at bounding box center [53, 110] width 107 height 21
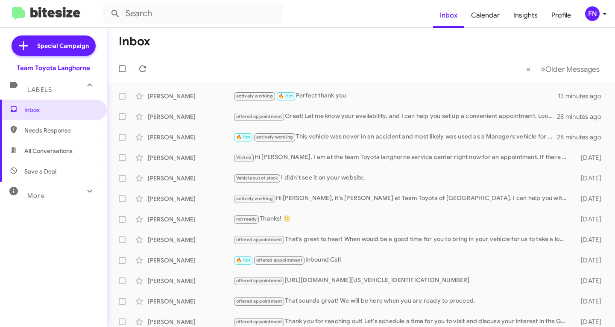
click at [50, 145] on span "All Conversations" at bounding box center [53, 151] width 107 height 21
type input "in:all-conversations"
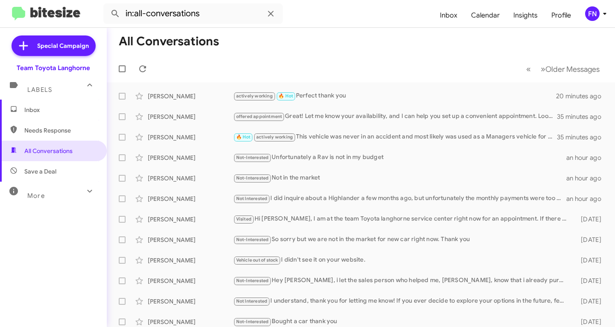
click at [68, 105] on span "Inbox" at bounding box center [53, 110] width 107 height 21
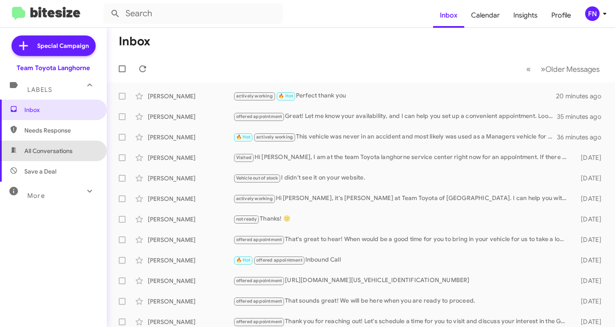
click at [68, 156] on span "All Conversations" at bounding box center [53, 151] width 107 height 21
type input "in:all-conversations"
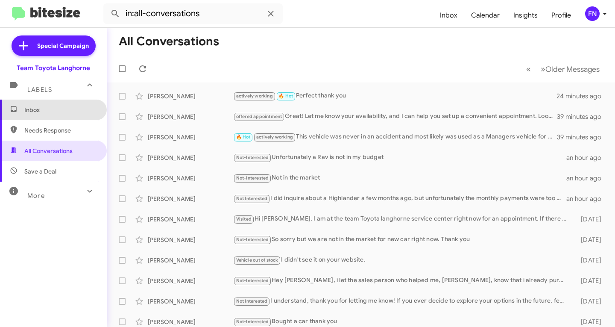
click at [61, 100] on span "Inbox" at bounding box center [53, 110] width 107 height 21
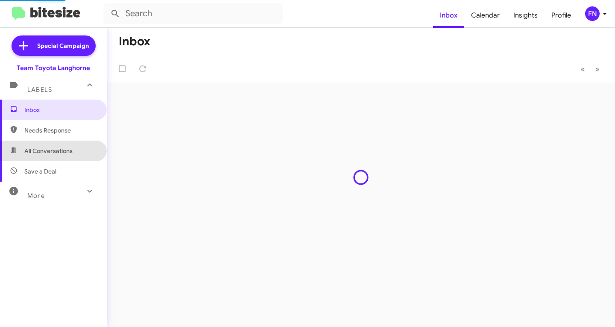
click at [70, 150] on span "All Conversations" at bounding box center [48, 151] width 48 height 9
type input "in:all-conversations"
